Goal: Task Accomplishment & Management: Complete application form

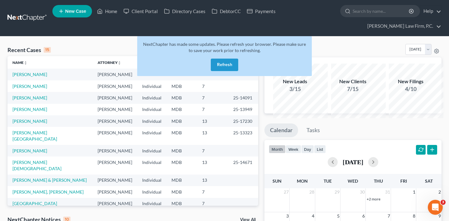
scroll to position [33, 0]
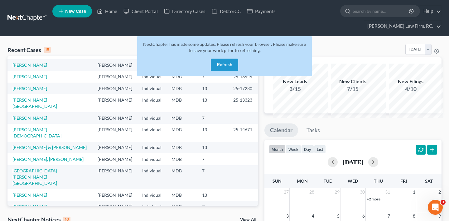
click at [221, 71] on button "Refresh" at bounding box center [224, 65] width 27 height 12
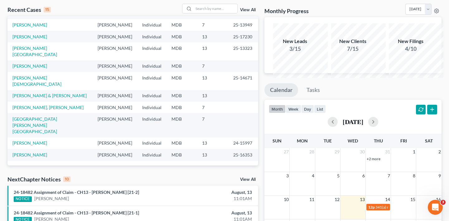
scroll to position [170, 0]
click at [30, 158] on link "[PERSON_NAME]" at bounding box center [29, 154] width 35 height 5
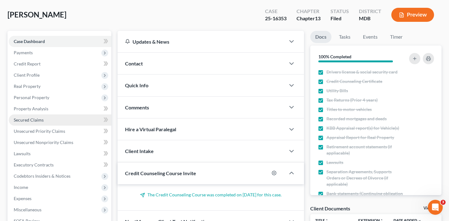
click at [61, 126] on link "Secured Claims" at bounding box center [60, 120] width 103 height 11
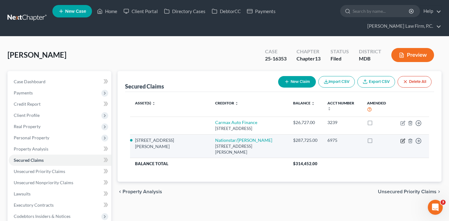
click at [401, 144] on icon "button" at bounding box center [403, 141] width 5 height 5
select select "45"
select select "4"
select select "0"
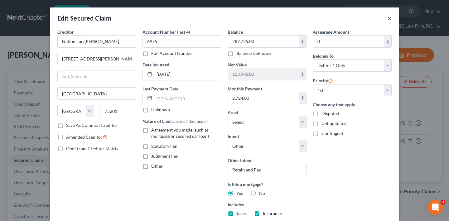
click at [392, 22] on button "×" at bounding box center [390, 17] width 4 height 7
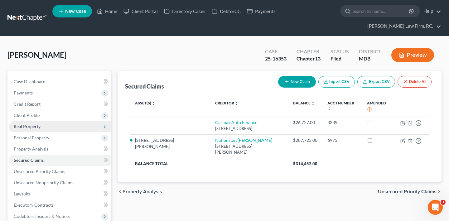
click at [41, 129] on span "Real Property" at bounding box center [27, 126] width 27 height 5
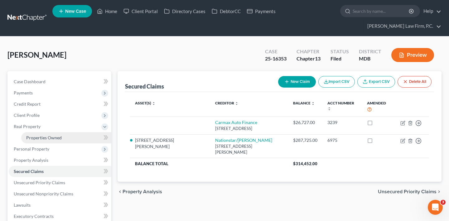
click at [44, 144] on link "Properties Owned" at bounding box center [66, 137] width 90 height 11
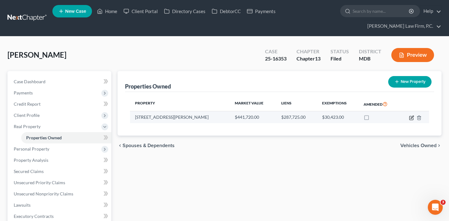
click at [410, 120] on icon "button" at bounding box center [412, 118] width 4 height 4
select select "21"
select select "8"
select select "0"
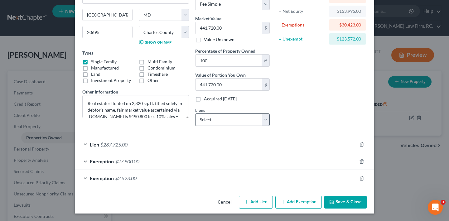
scroll to position [130, 0]
click at [228, 136] on div "Lien $287,725.00" at bounding box center [216, 144] width 282 height 17
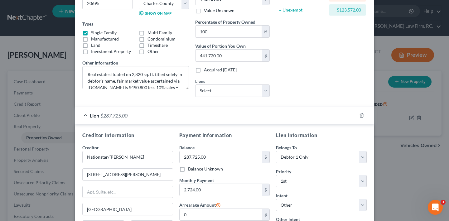
scroll to position [86, 0]
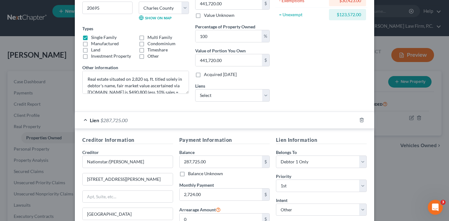
click at [182, 129] on div "Lien $287,725.00" at bounding box center [216, 120] width 282 height 17
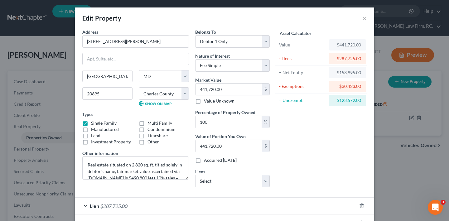
scroll to position [130, 0]
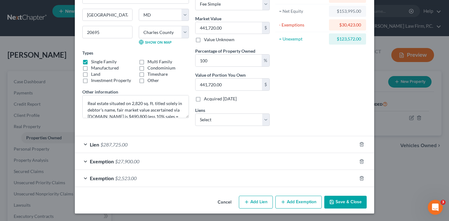
click at [167, 136] on div "Lien $287,725.00" at bounding box center [216, 144] width 282 height 17
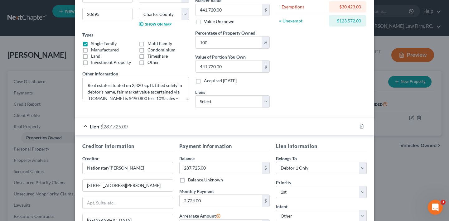
scroll to position [0, 0]
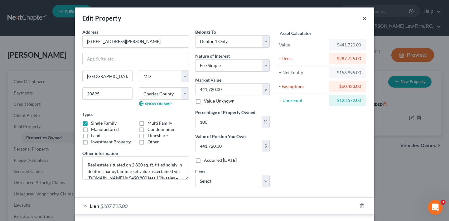
click at [367, 22] on button "×" at bounding box center [365, 17] width 4 height 7
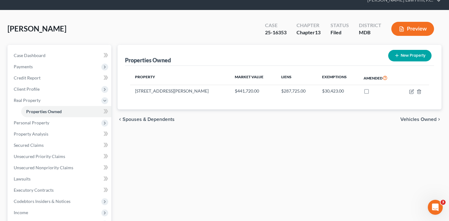
scroll to position [35, 0]
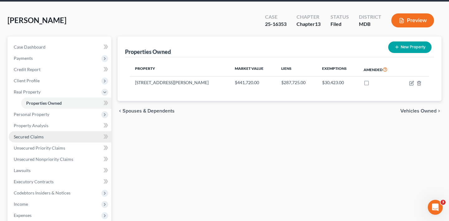
click at [44, 140] on span "Secured Claims" at bounding box center [29, 136] width 30 height 5
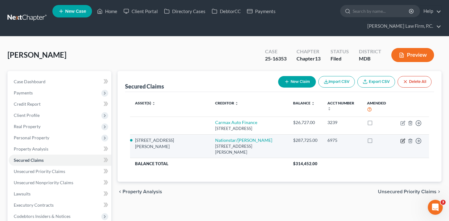
click at [401, 144] on icon "button" at bounding box center [403, 141] width 5 height 5
select select "45"
select select "21"
select select "4"
select select "0"
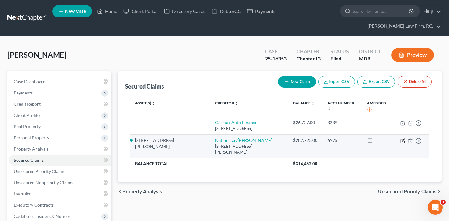
select select "0"
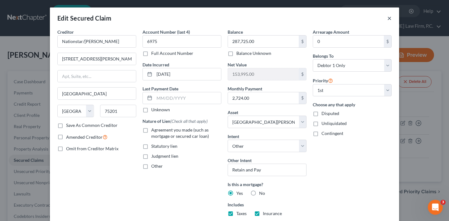
click at [392, 21] on button "×" at bounding box center [390, 17] width 4 height 7
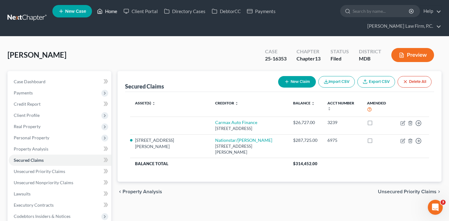
click at [120, 11] on link "Home" at bounding box center [107, 11] width 27 height 11
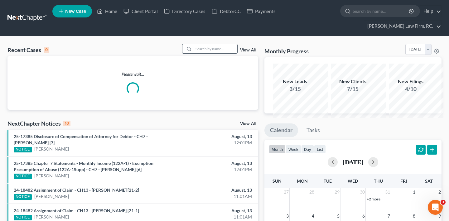
click at [194, 53] on input "search" at bounding box center [216, 48] width 44 height 9
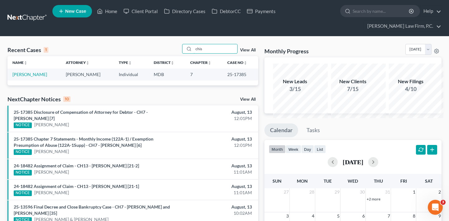
type input "chis"
drag, startPoint x: 249, startPoint y: 91, endPoint x: 227, endPoint y: 90, distance: 22.2
click at [227, 80] on td "25-17385" at bounding box center [241, 75] width 36 height 12
copy td "25-17385"
drag, startPoint x: 227, startPoint y: 90, endPoint x: 331, endPoint y: 1, distance: 136.8
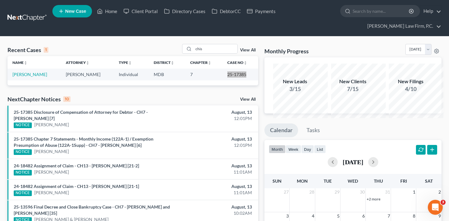
click at [0, 0] on div "Home New Case Client Portal Directory Cases DebtorCC Payments [PERSON_NAME] Law…" at bounding box center [224, 188] width 449 height 377
